Goal: Task Accomplishment & Management: Use online tool/utility

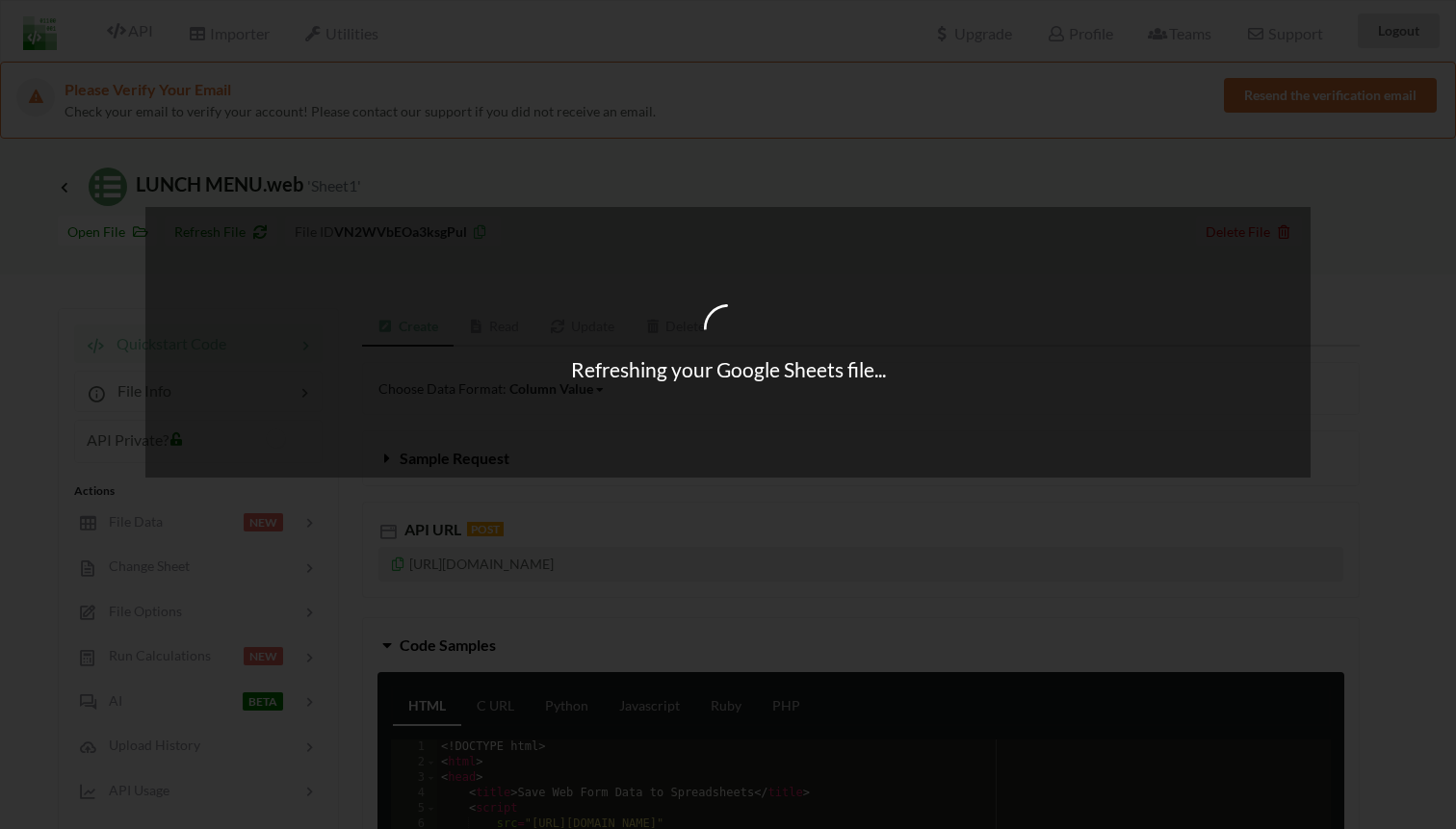
scroll to position [108, 0]
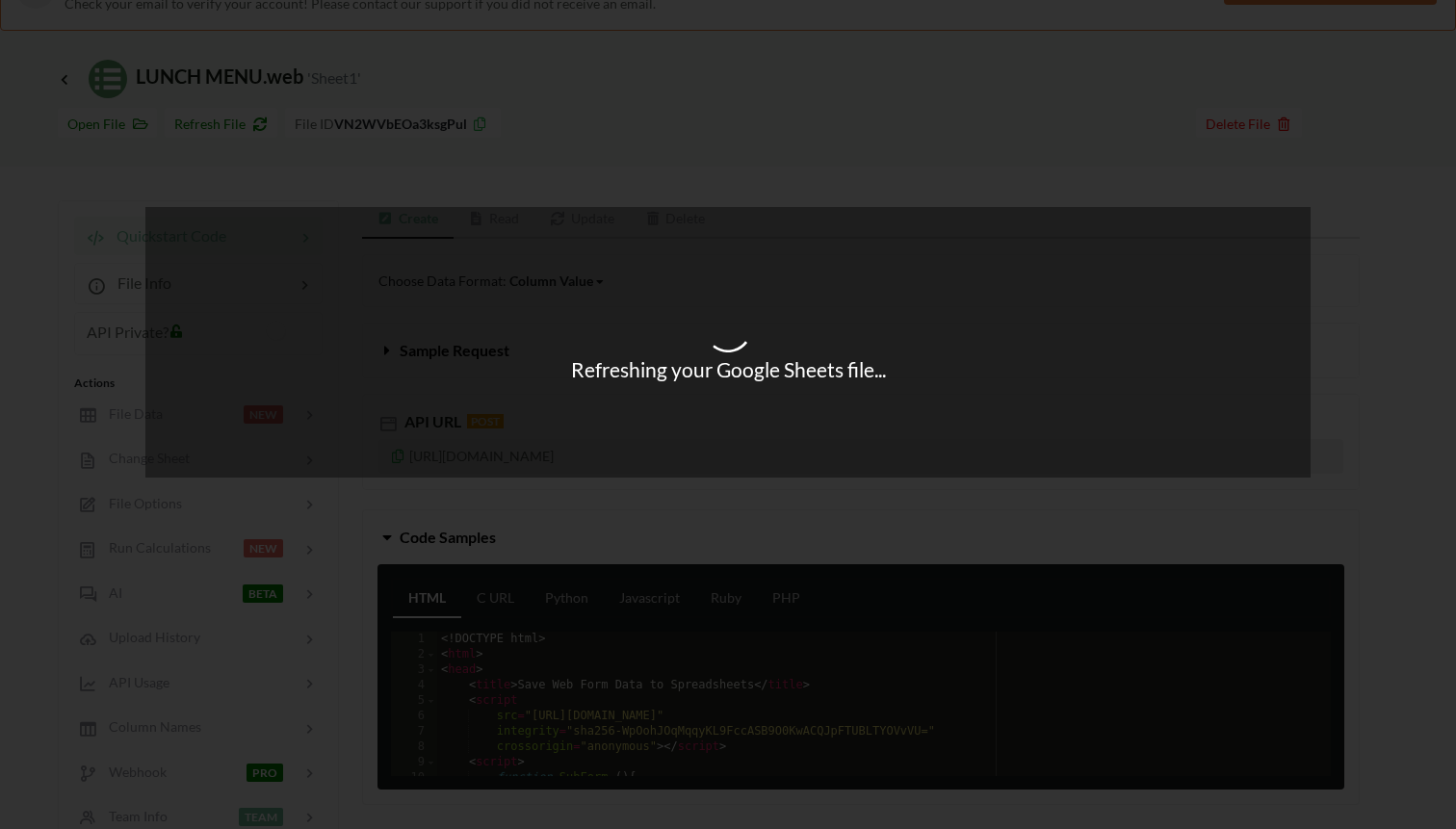
click at [62, 79] on div "Refreshing your Google Sheets file..." at bounding box center [728, 414] width 1456 height 829
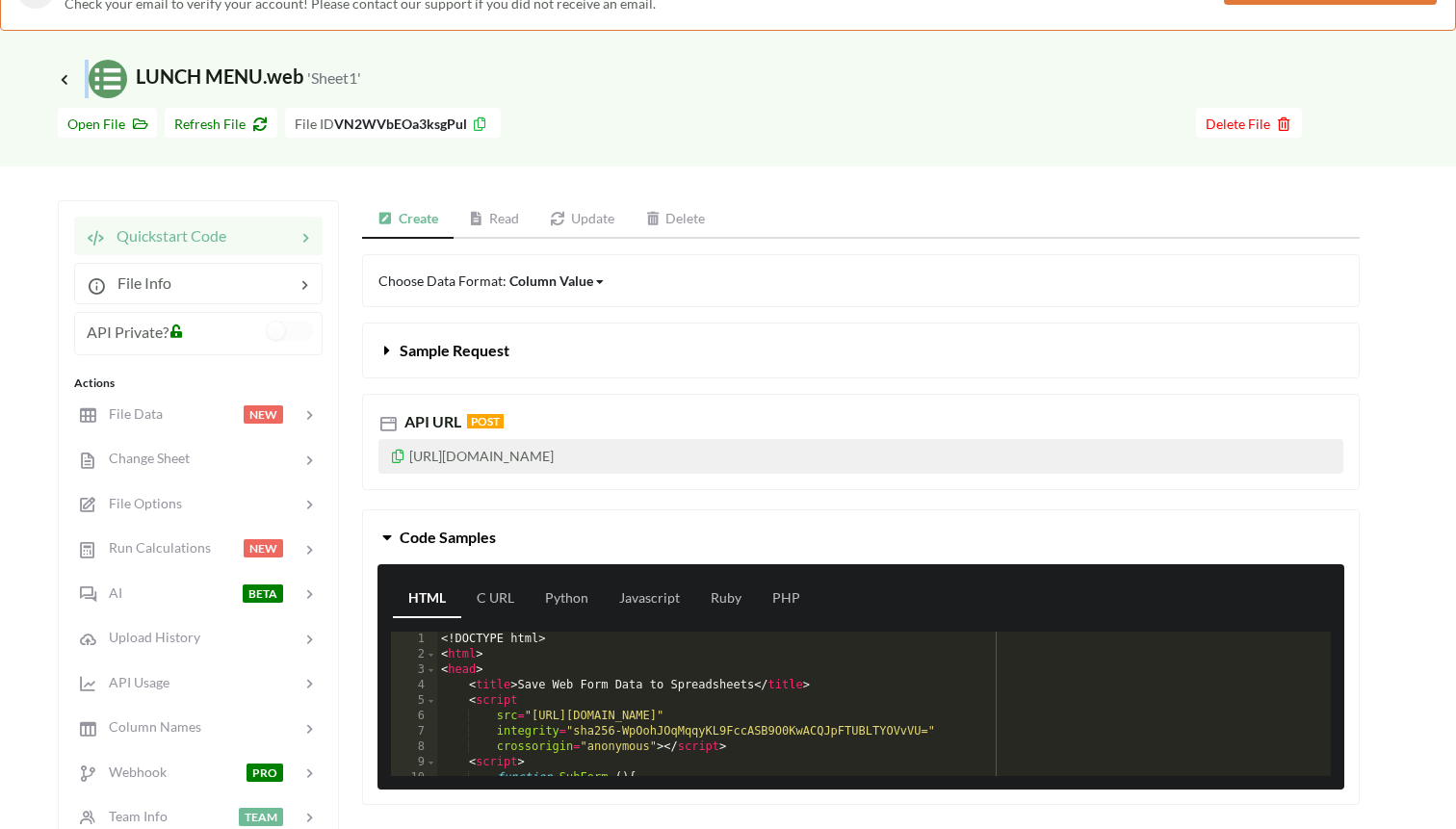
click at [62, 79] on icon at bounding box center [65, 79] width 14 height 12
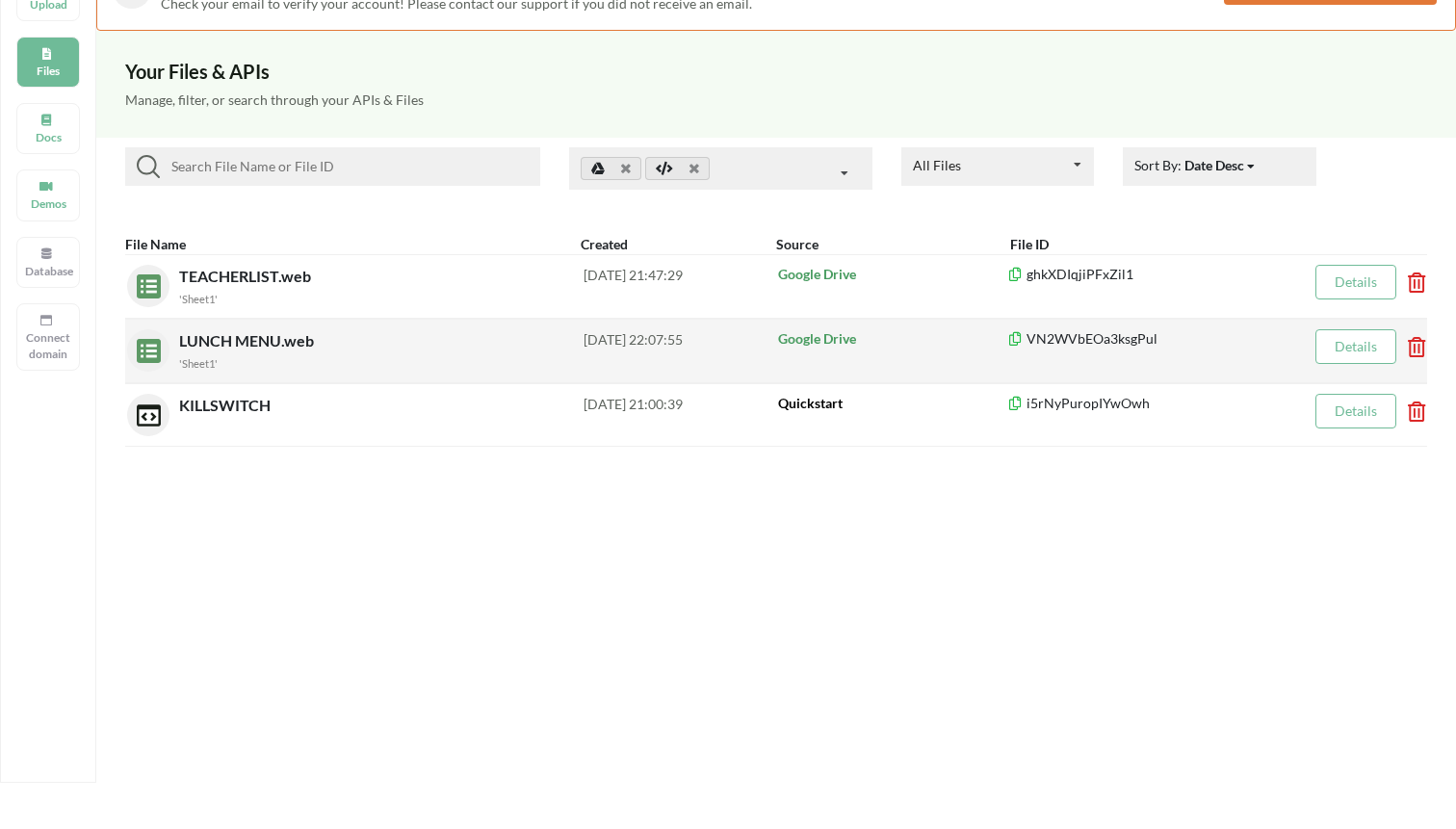
click at [200, 363] on small "'Sheet1'" at bounding box center [198, 363] width 38 height 13
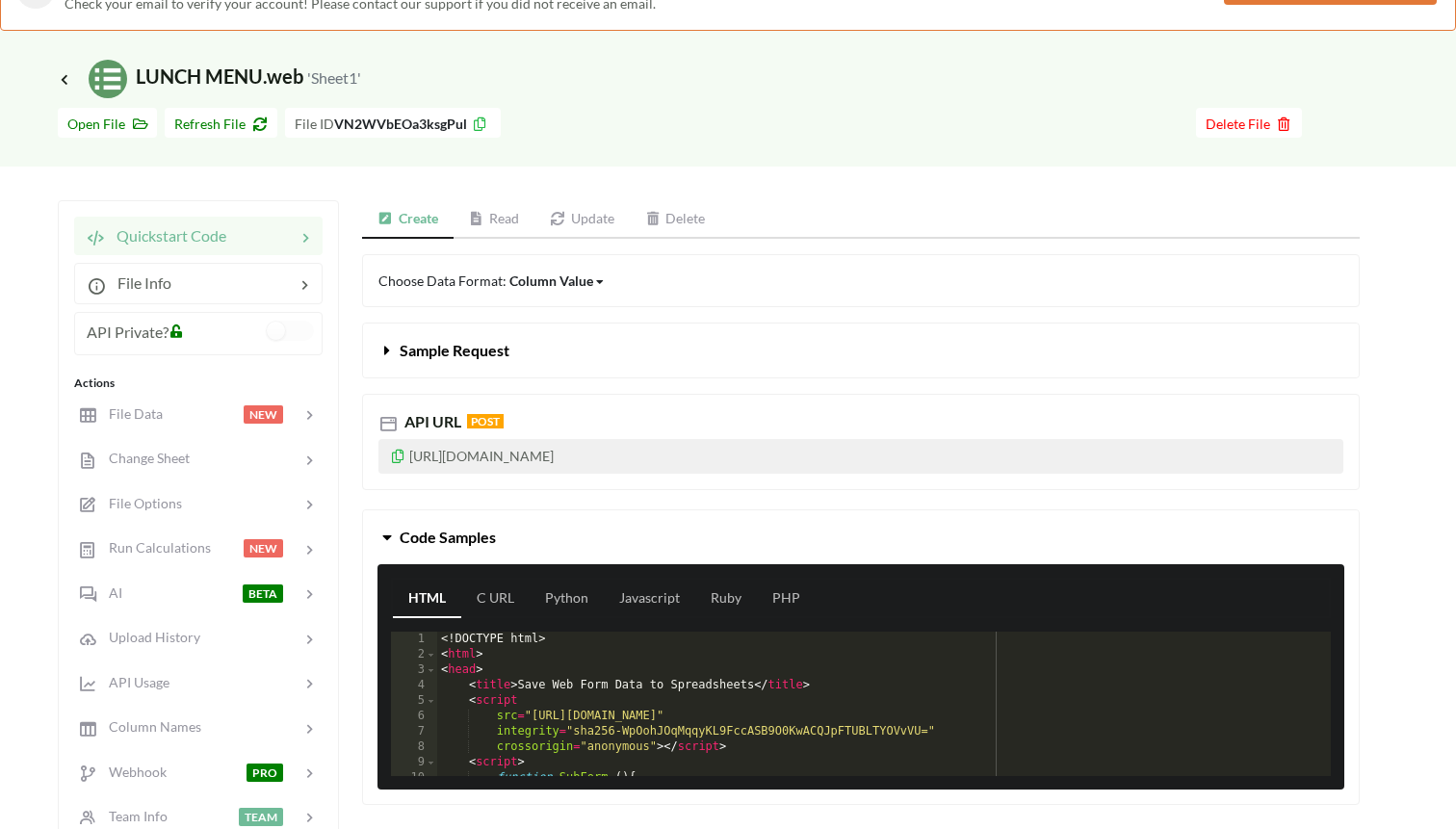
click at [65, 86] on span "Icon Link LUNCH MENU.web 'Sheet1'" at bounding box center [210, 76] width 303 height 23
click at [65, 78] on icon at bounding box center [65, 79] width 18 height 16
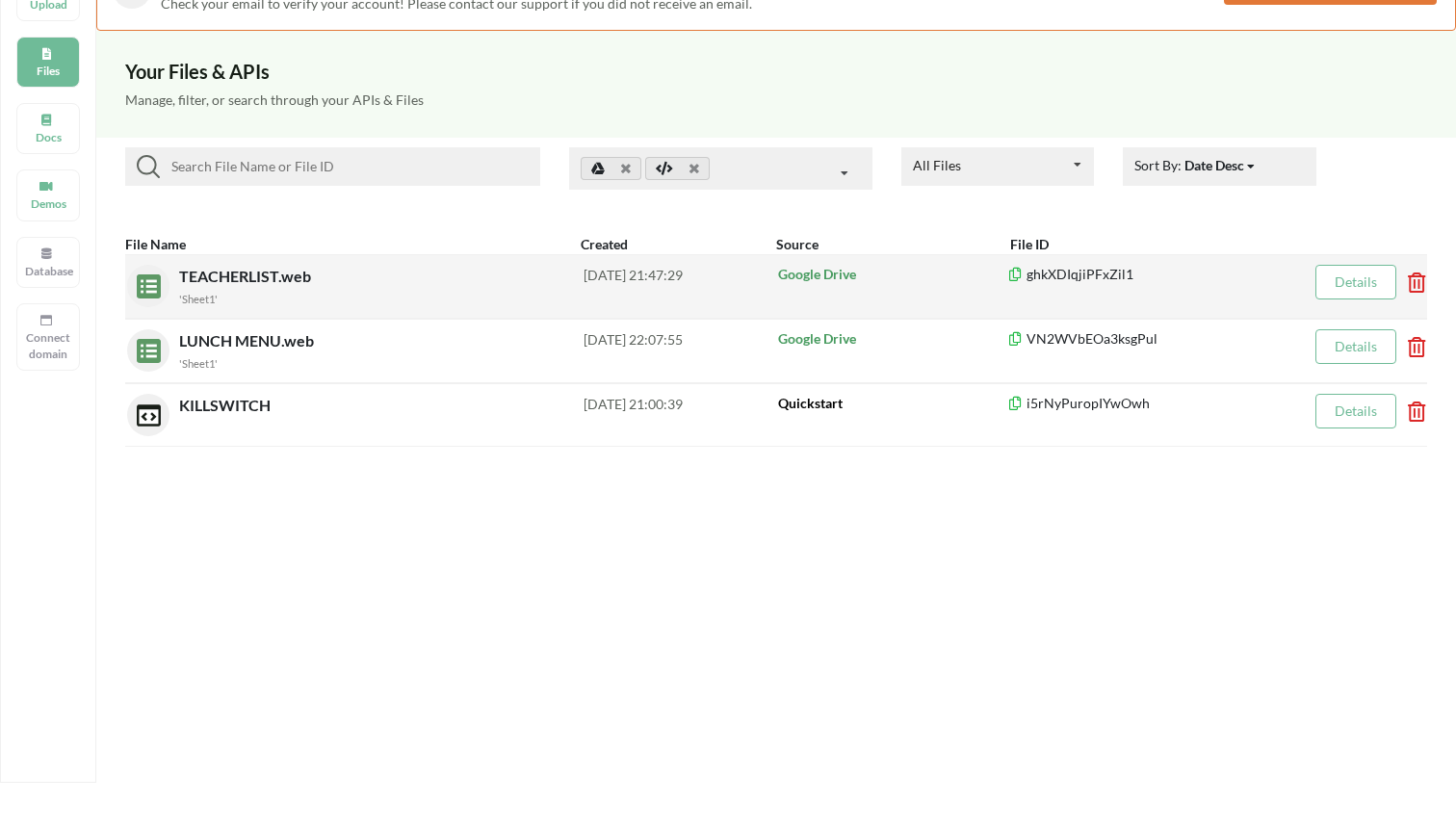
click at [213, 269] on span "TEACHERLIST.web" at bounding box center [247, 276] width 136 height 19
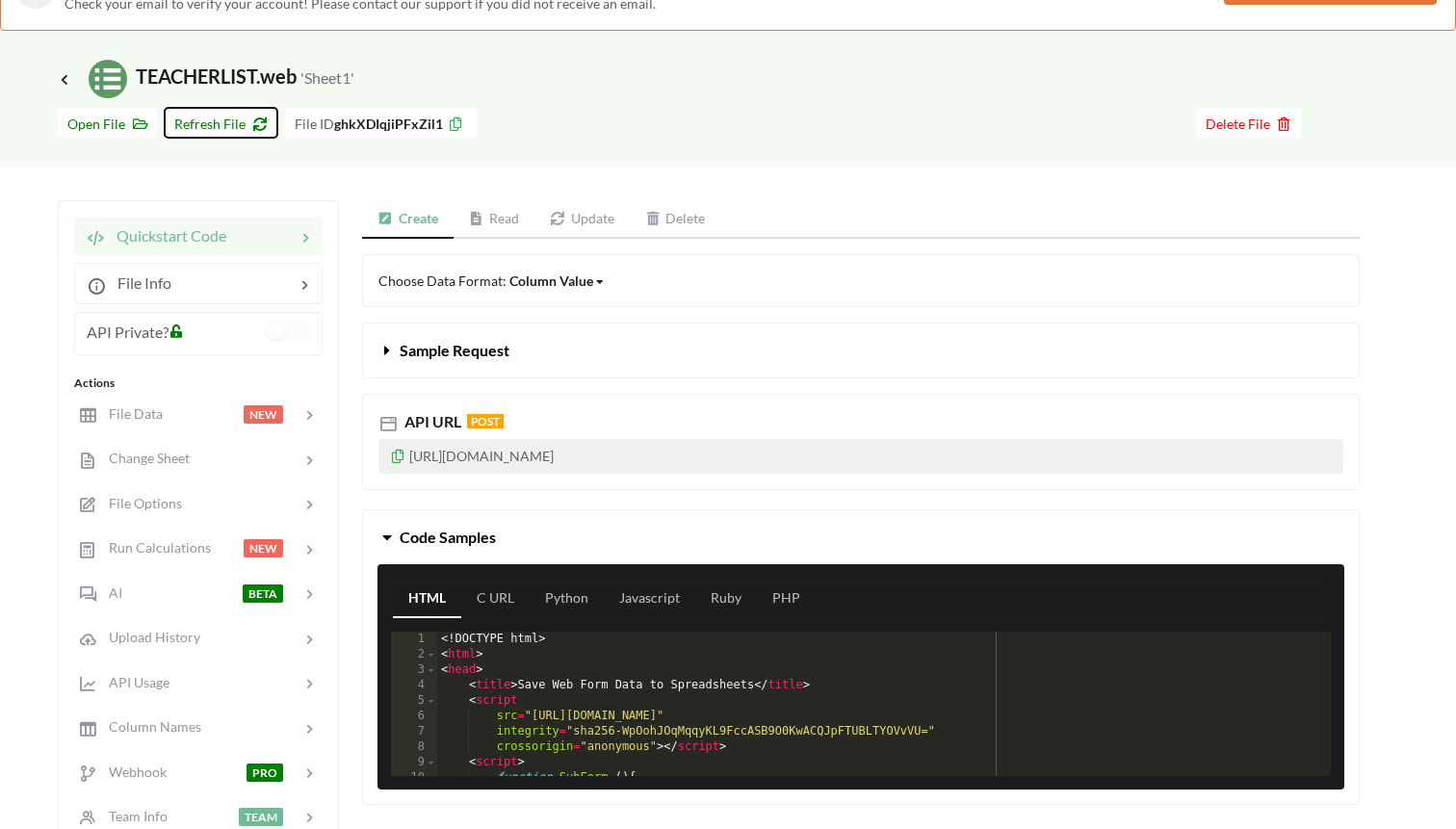
click at [206, 120] on span "Refresh File" at bounding box center [221, 123] width 94 height 17
click at [241, 124] on span "Refresh File" at bounding box center [221, 123] width 94 height 17
